Goal: Information Seeking & Learning: Learn about a topic

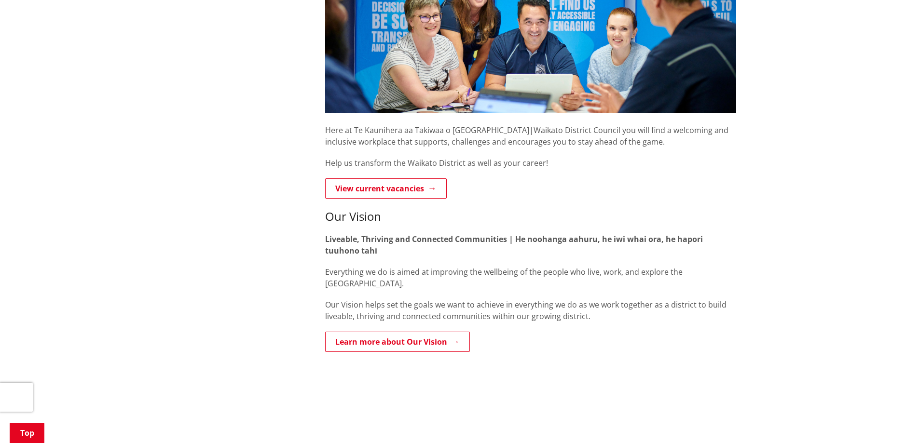
scroll to position [241, 0]
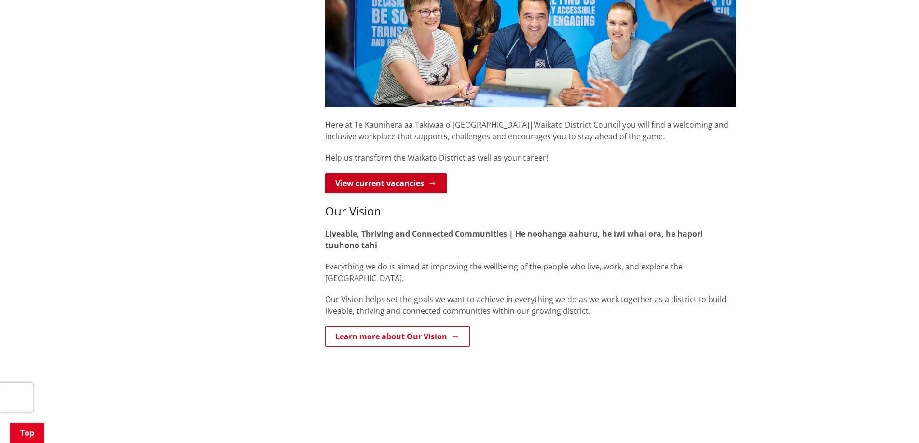
click at [389, 189] on link "View current vacancies" at bounding box center [386, 183] width 122 height 20
